Goal: Check status: Check status

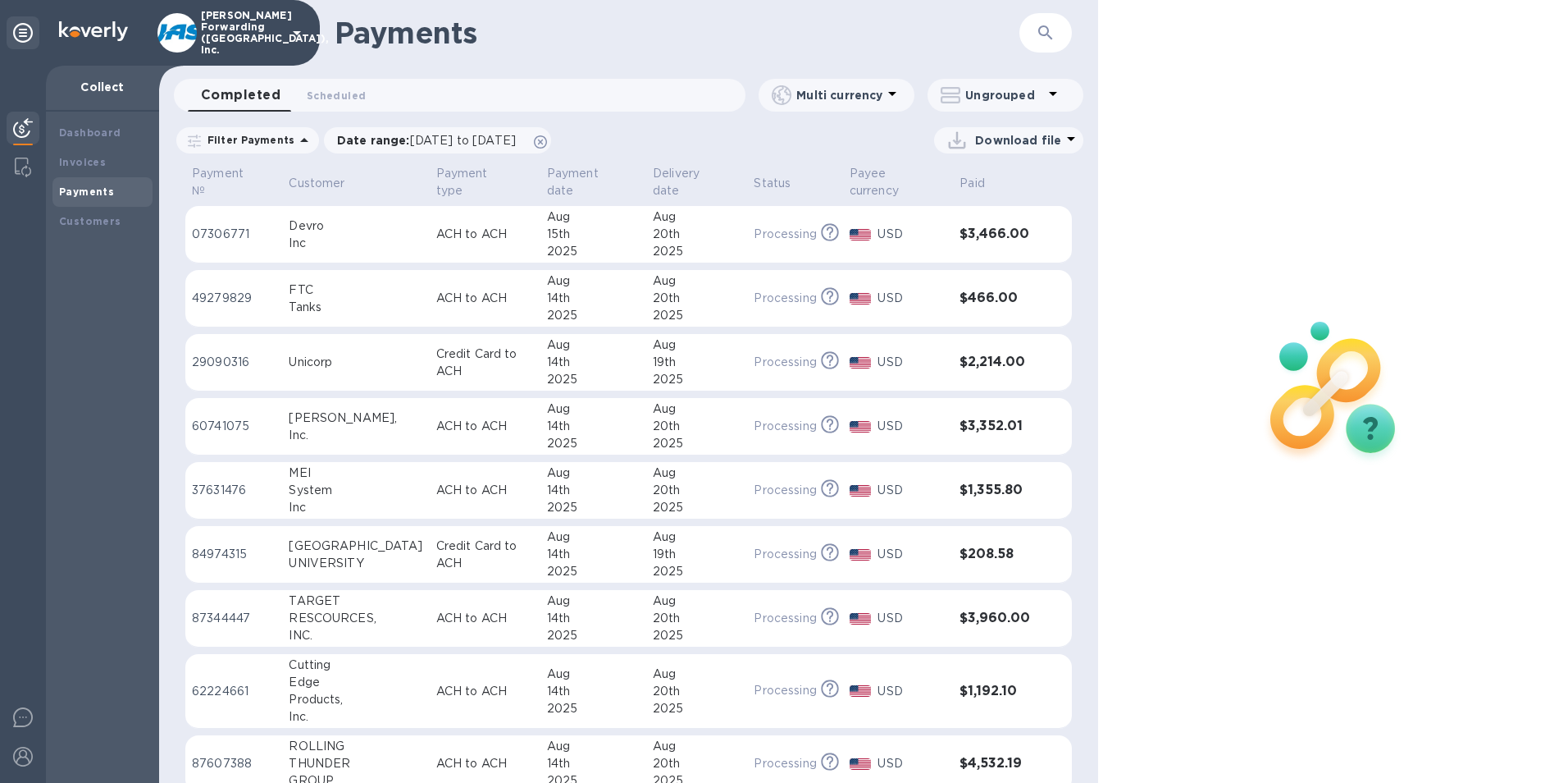
click at [1031, 37] on button "button" at bounding box center [1045, 33] width 40 height 40
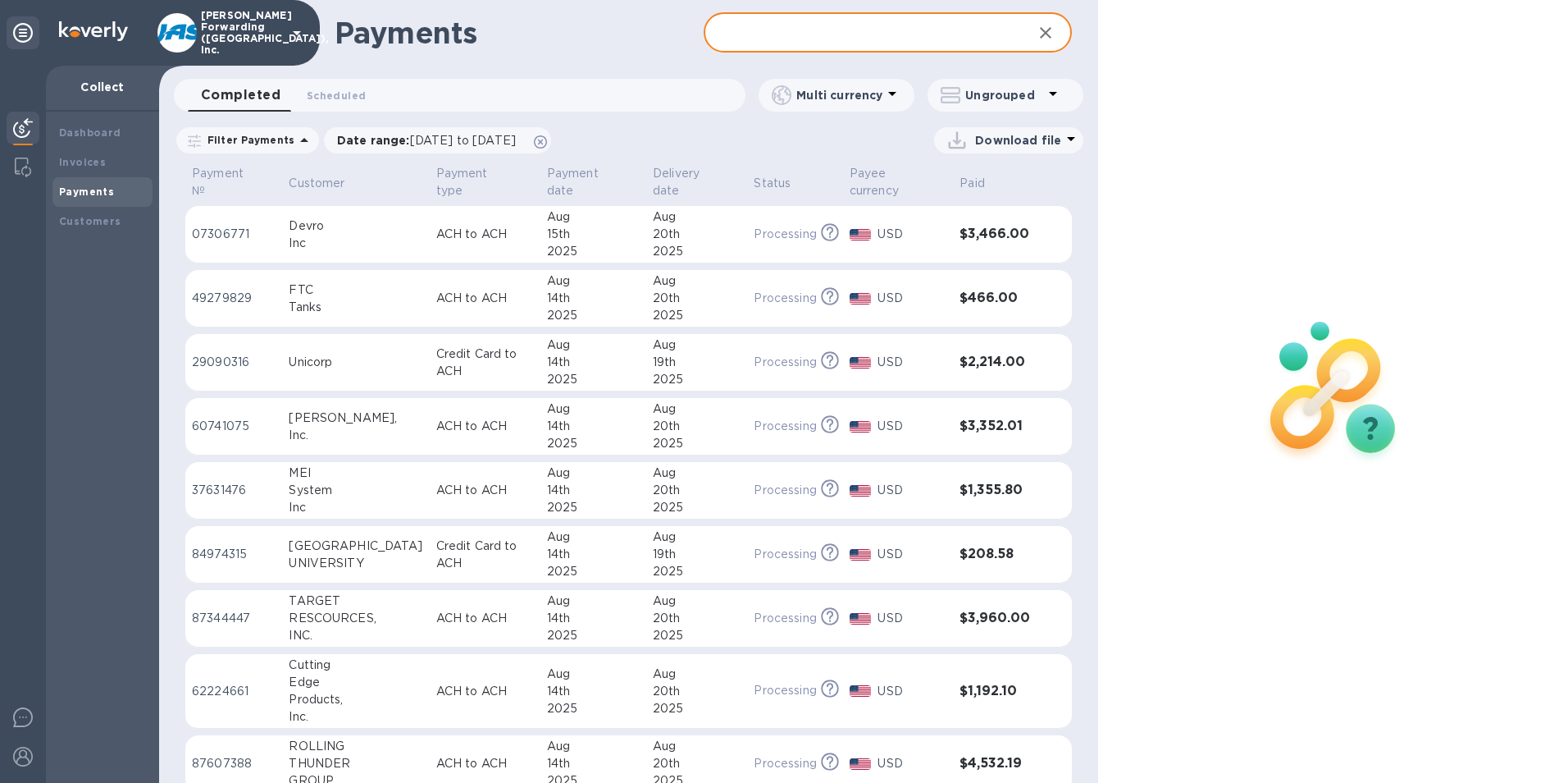
click at [836, 38] on input "text" at bounding box center [862, 33] width 316 height 41
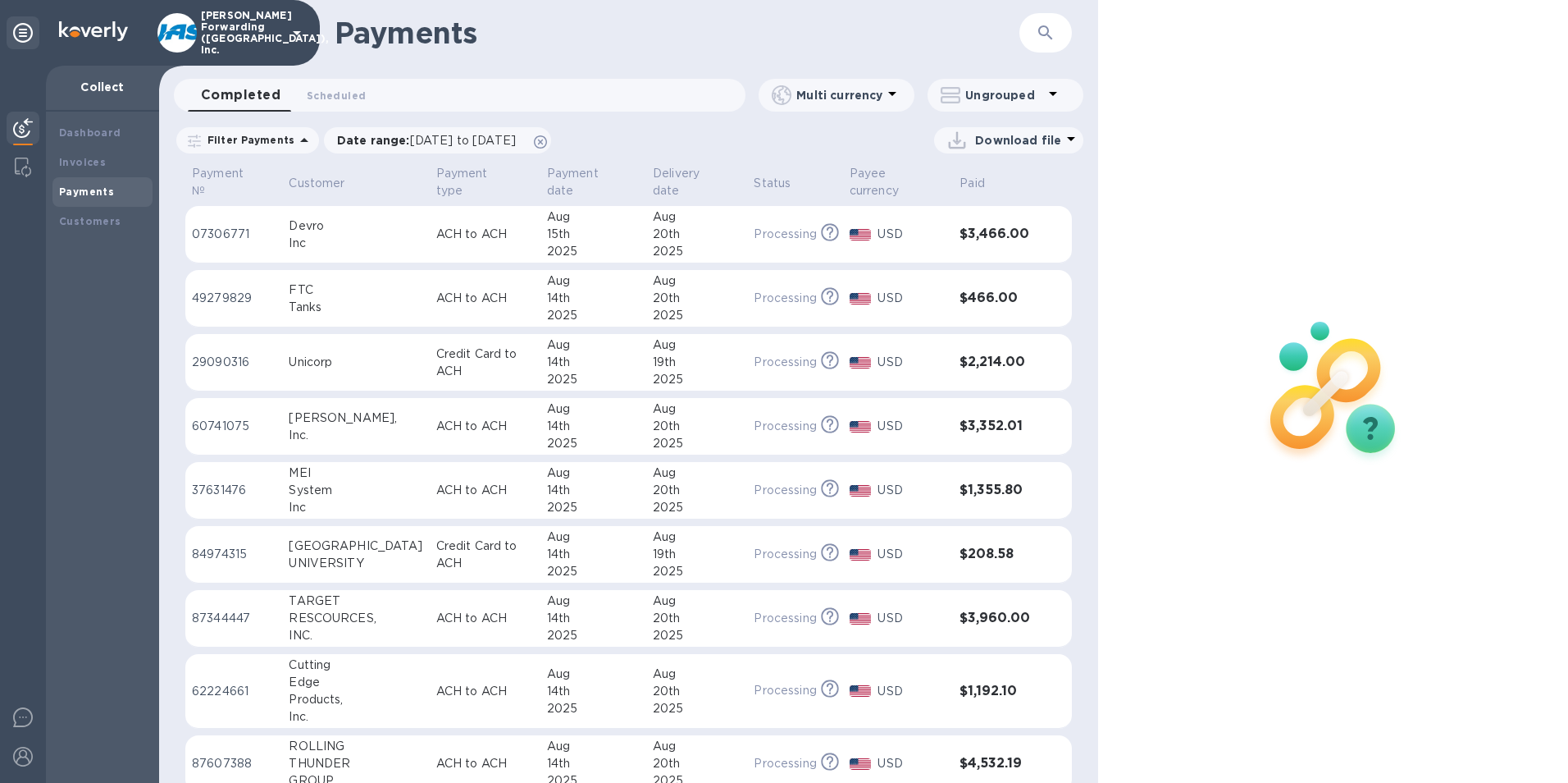
click at [1041, 41] on icon "button" at bounding box center [1045, 33] width 20 height 20
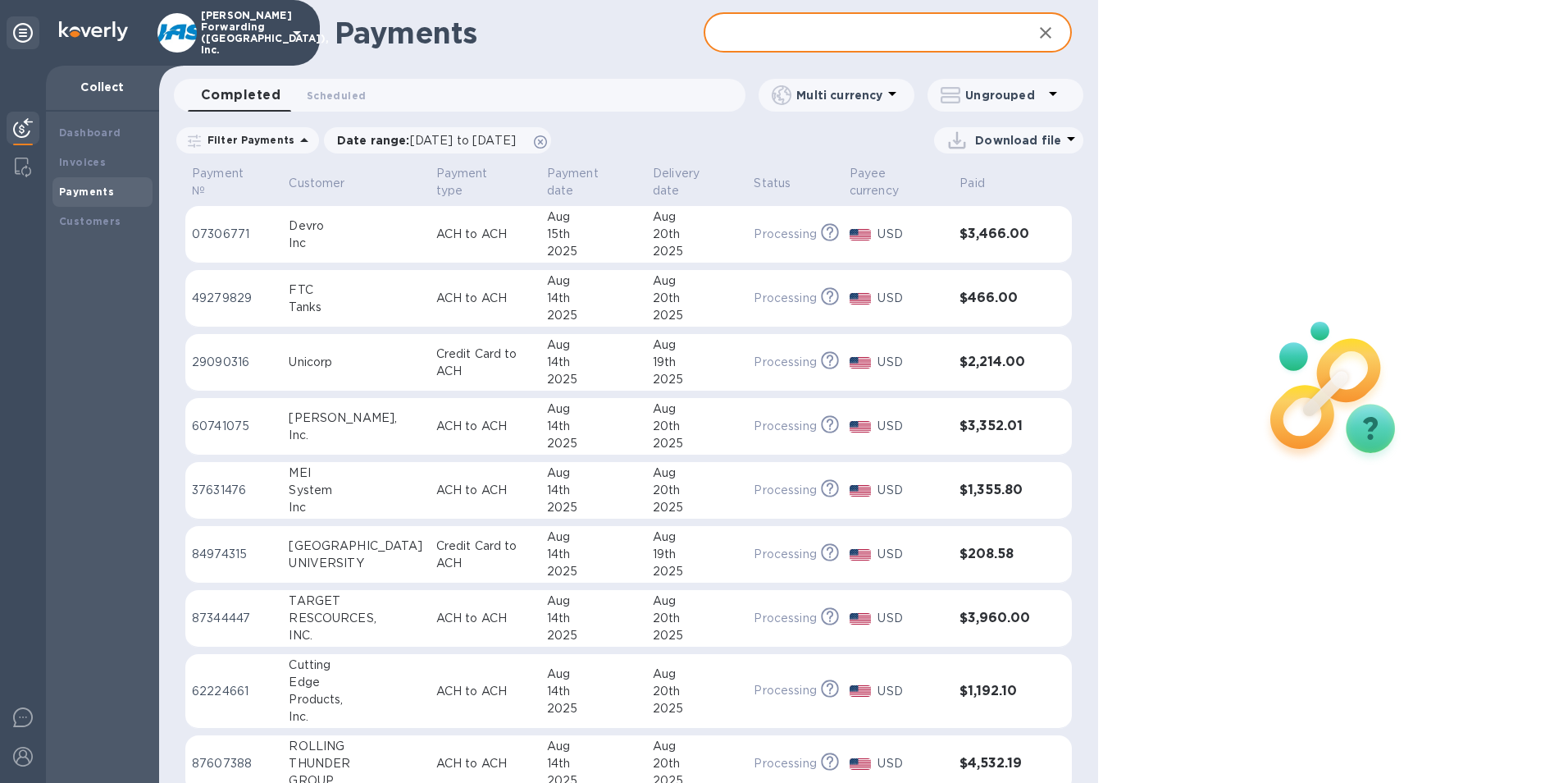
click at [747, 35] on input "text" at bounding box center [862, 33] width 316 height 41
type input "6658.13"
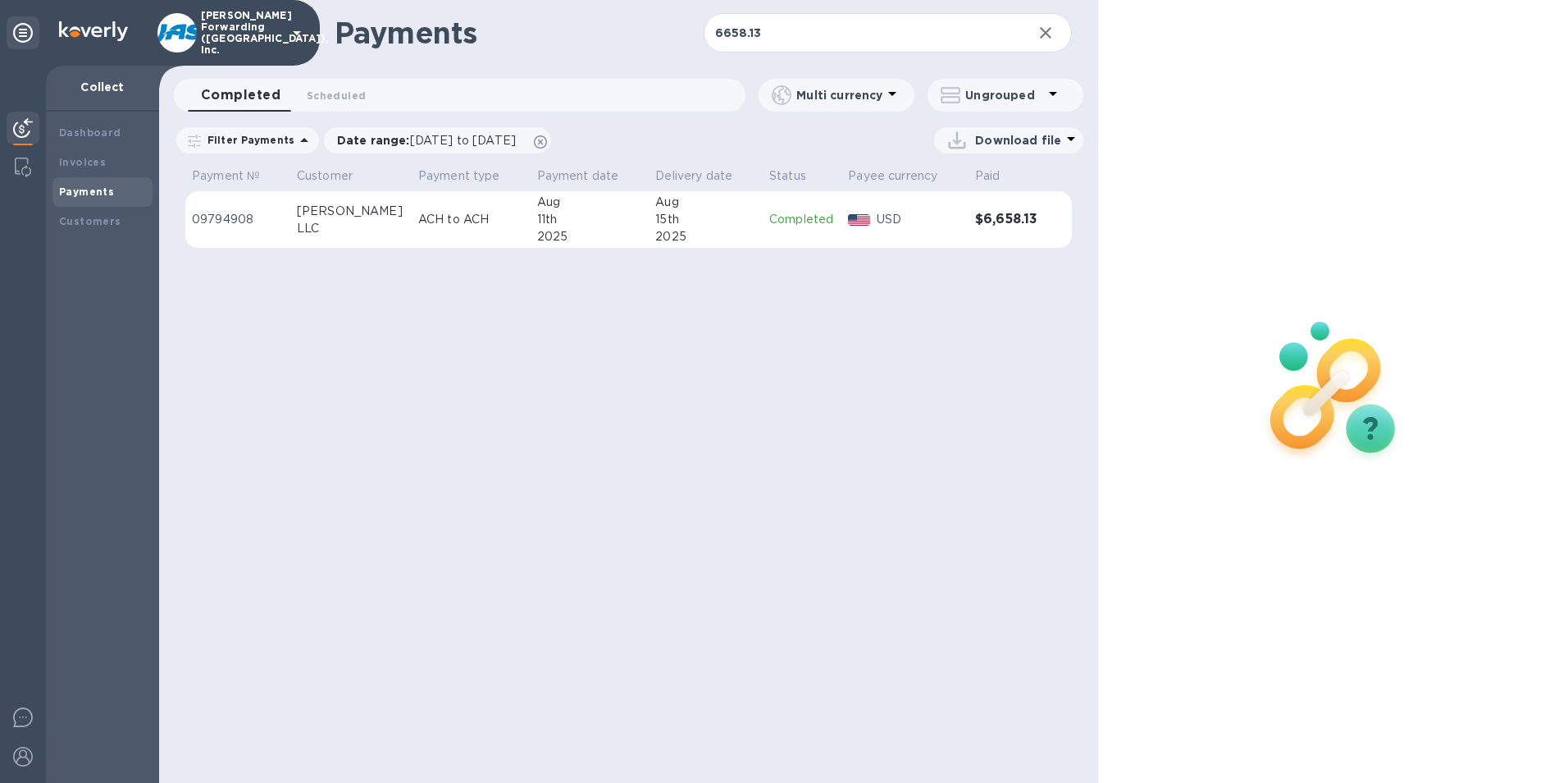
click at [601, 224] on div "11th" at bounding box center [590, 218] width 106 height 17
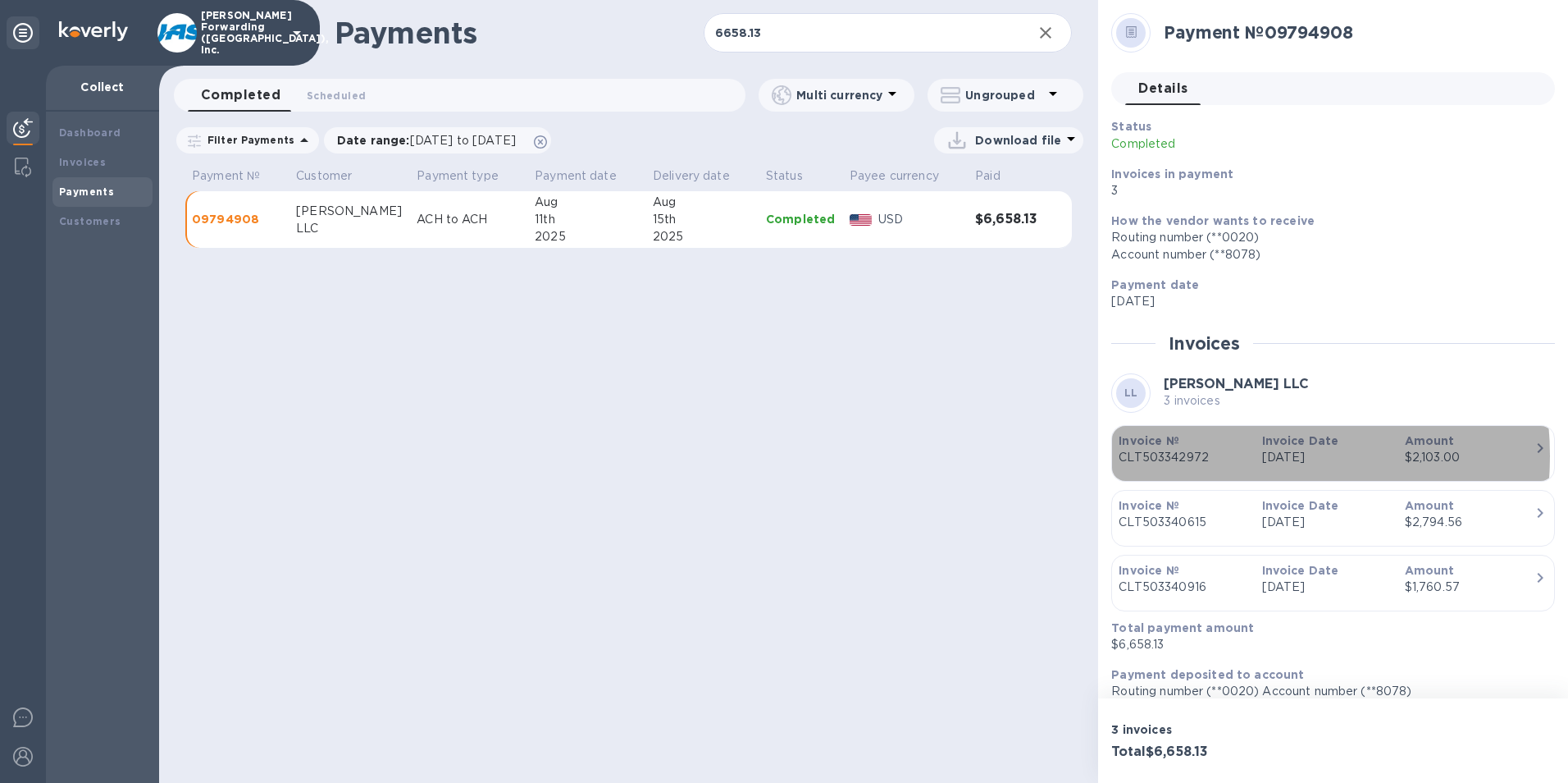
drag, startPoint x: 1214, startPoint y: 456, endPoint x: 1142, endPoint y: 451, distance: 72.2
click at [1142, 451] on p "CLT503342972" at bounding box center [1183, 457] width 129 height 17
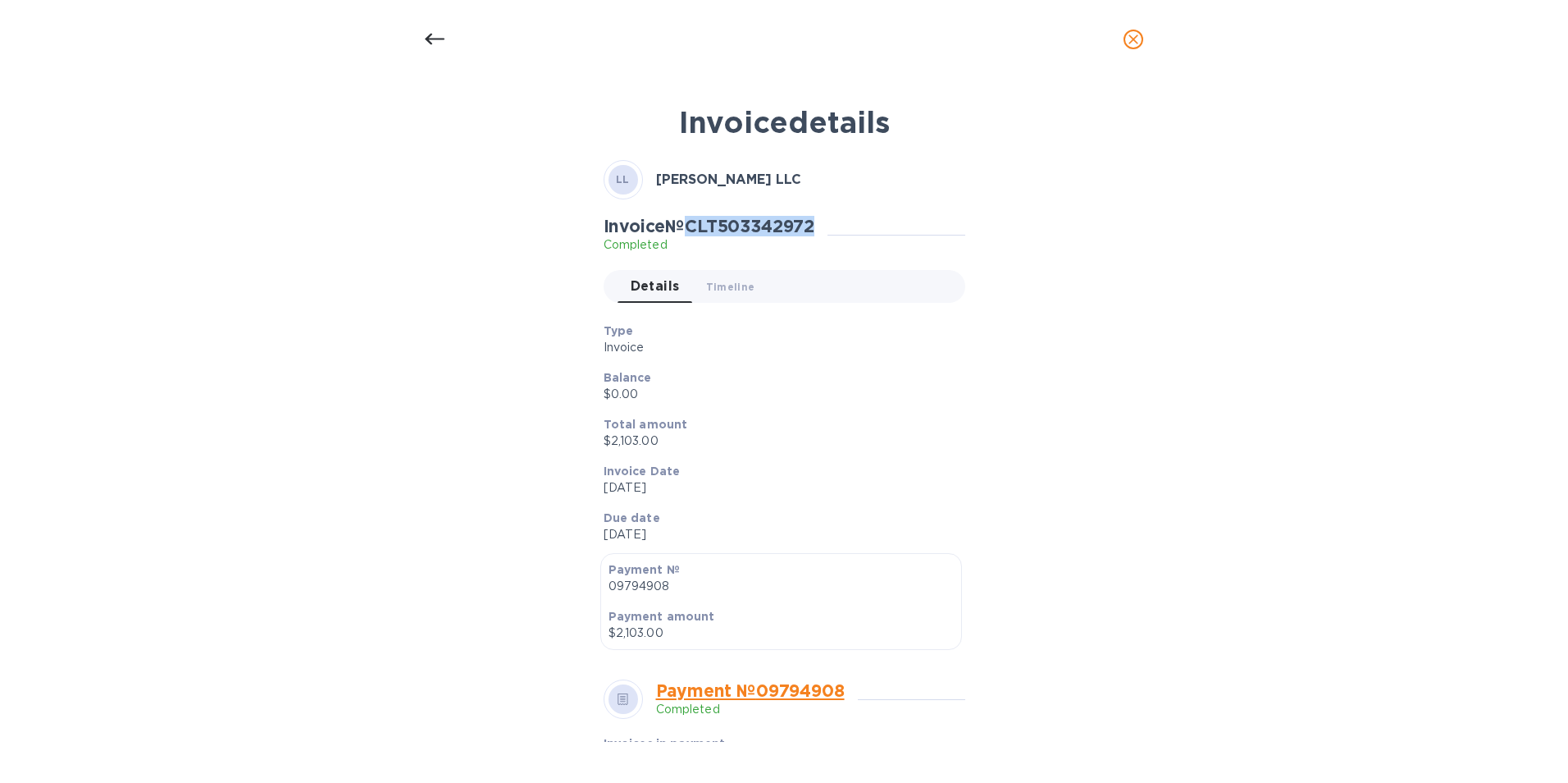
drag, startPoint x: 695, startPoint y: 228, endPoint x: 826, endPoint y: 228, distance: 131.0
click at [826, 228] on div "Invoice № CLT503342972 Completed" at bounding box center [715, 234] width 224 height 38
copy h2 "CLT503342972"
click at [431, 32] on icon at bounding box center [435, 40] width 20 height 20
